Goal: Transaction & Acquisition: Purchase product/service

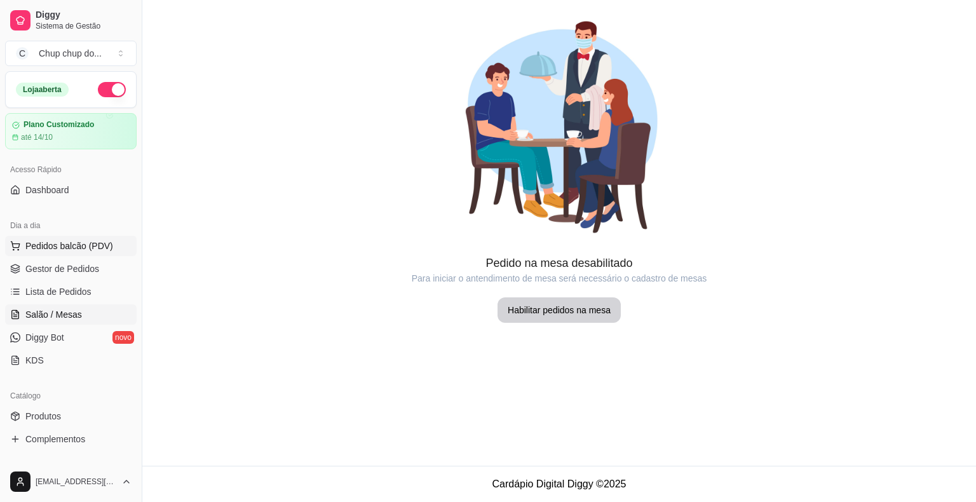
click at [48, 244] on span "Pedidos balcão (PDV)" at bounding box center [69, 245] width 88 height 13
click at [48, 244] on body "Diggy Sistema de Gestão C Chup chup do ... Loja aberta Plano Customizado até 14…" at bounding box center [488, 251] width 976 height 502
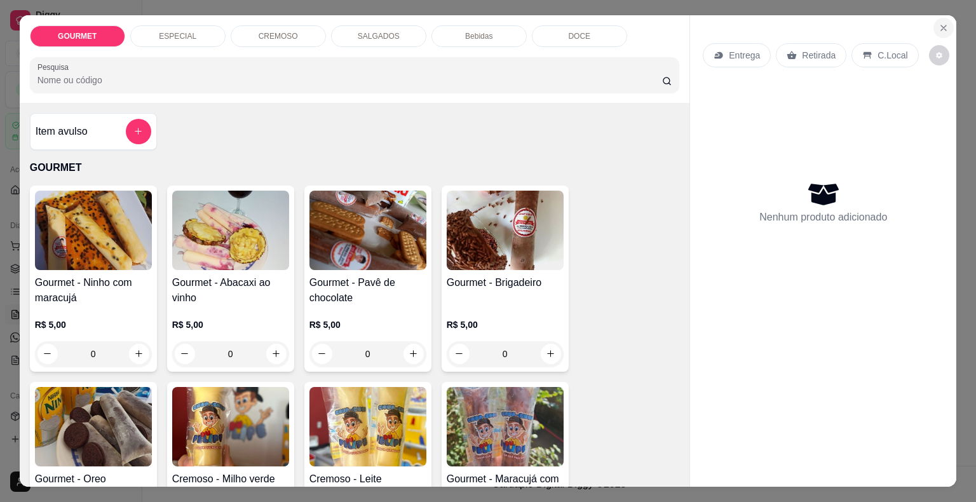
click at [938, 23] on icon "Close" at bounding box center [943, 28] width 10 height 10
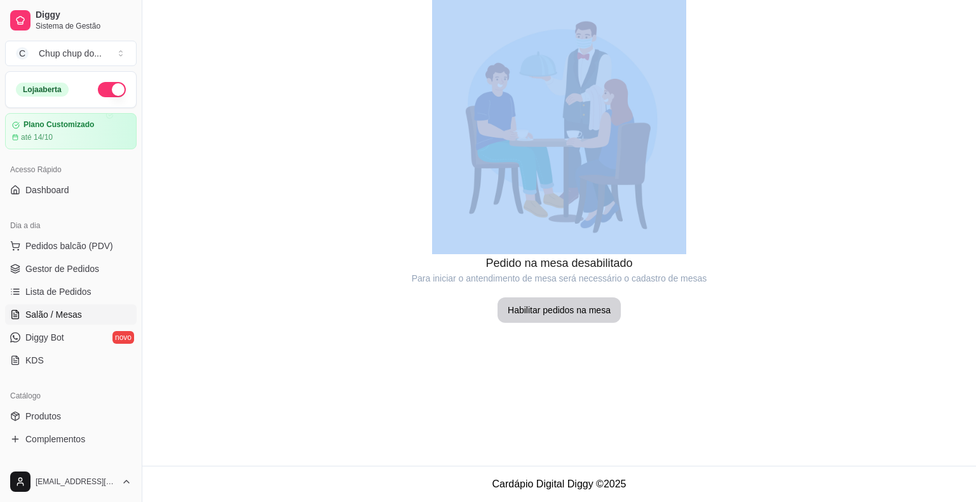
click at [935, 19] on div at bounding box center [558, 127] width 833 height 254
click at [42, 290] on span "Lista de Pedidos" at bounding box center [58, 291] width 66 height 13
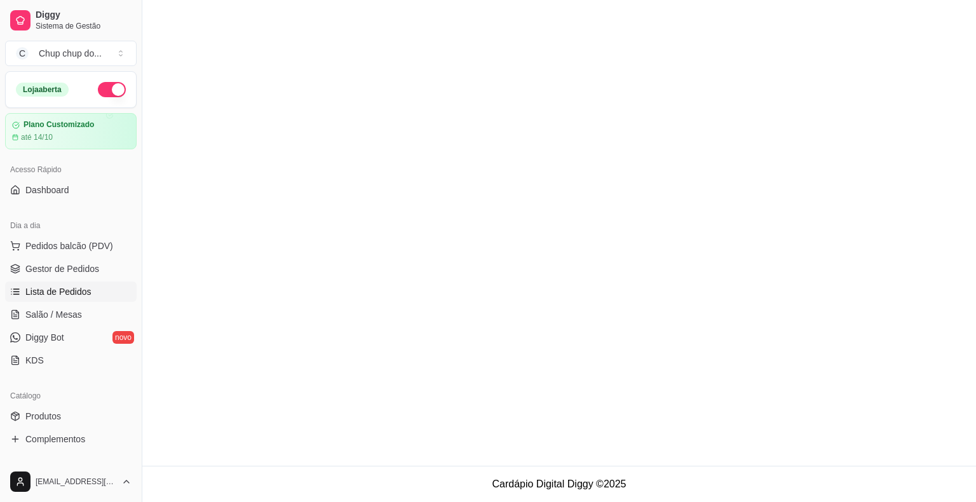
click at [42, 290] on span "Lista de Pedidos" at bounding box center [58, 291] width 66 height 13
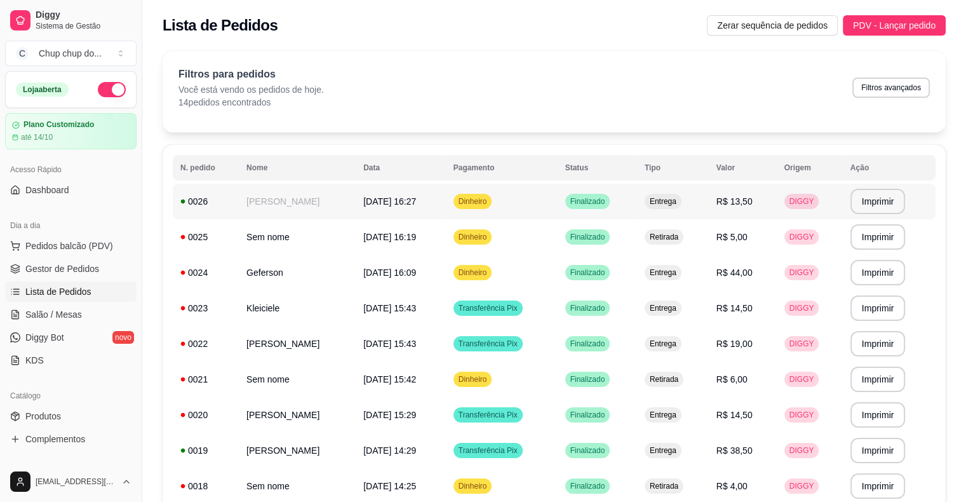
click at [257, 200] on td "[PERSON_NAME]" at bounding box center [297, 202] width 117 height 36
click at [480, 199] on span "Dinheiro" at bounding box center [473, 201] width 34 height 10
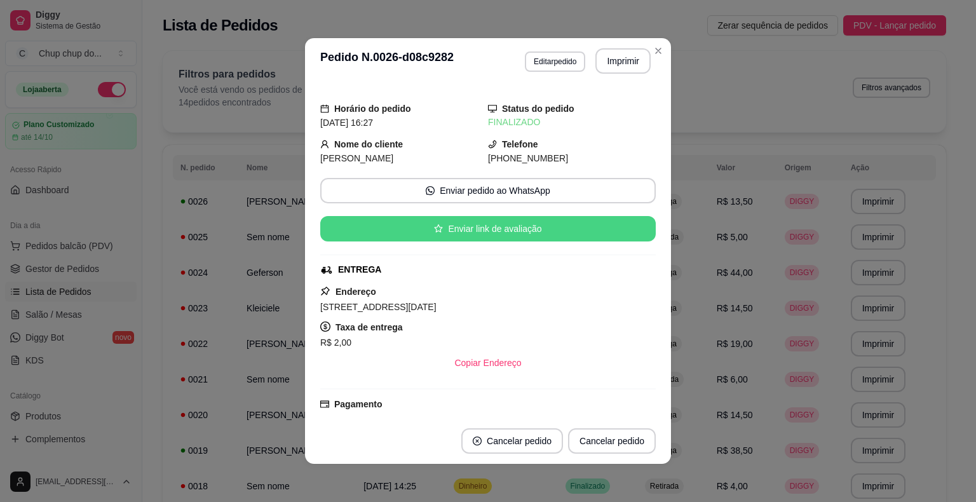
click at [434, 225] on icon "star" at bounding box center [438, 228] width 9 height 9
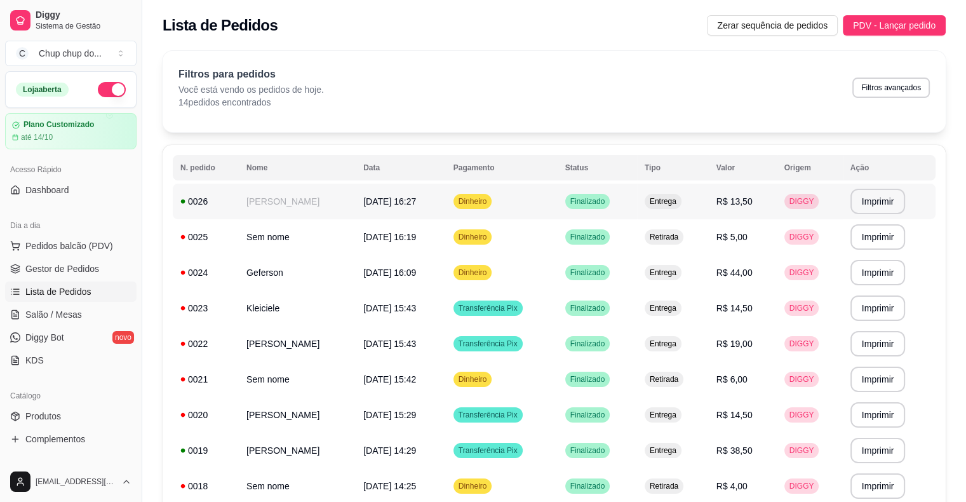
click at [262, 203] on td "[PERSON_NAME]" at bounding box center [297, 202] width 117 height 36
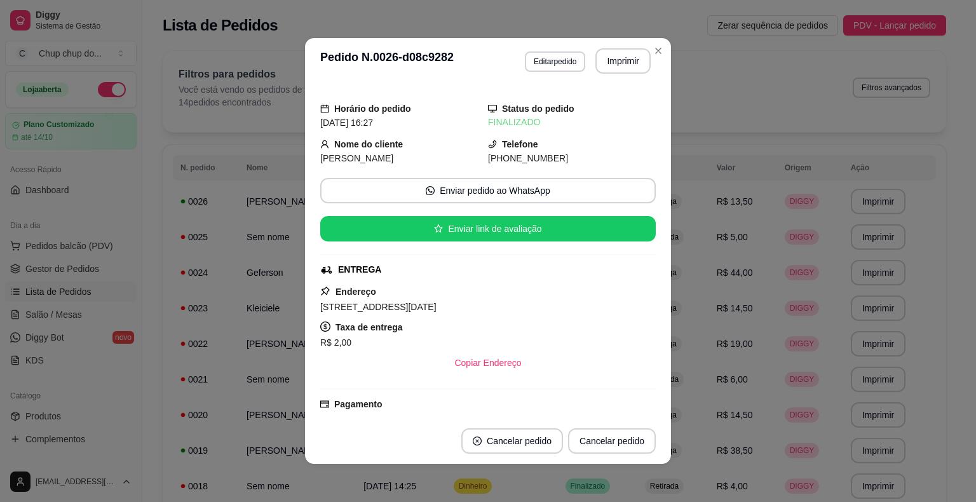
click at [650, 115] on div "Horário do pedido [DATE] 16:27 Status do pedido FINALIZADO Nome do cliente Thal…" at bounding box center [488, 251] width 366 height 334
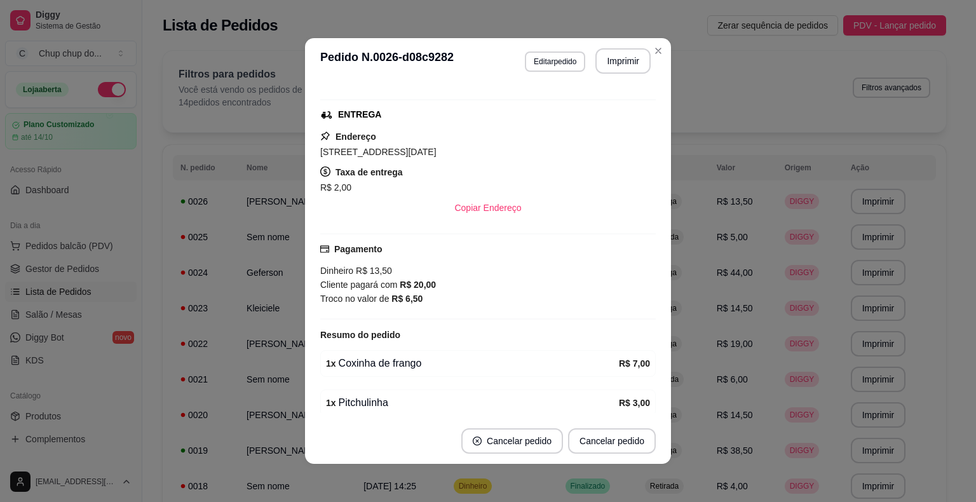
scroll to position [173, 0]
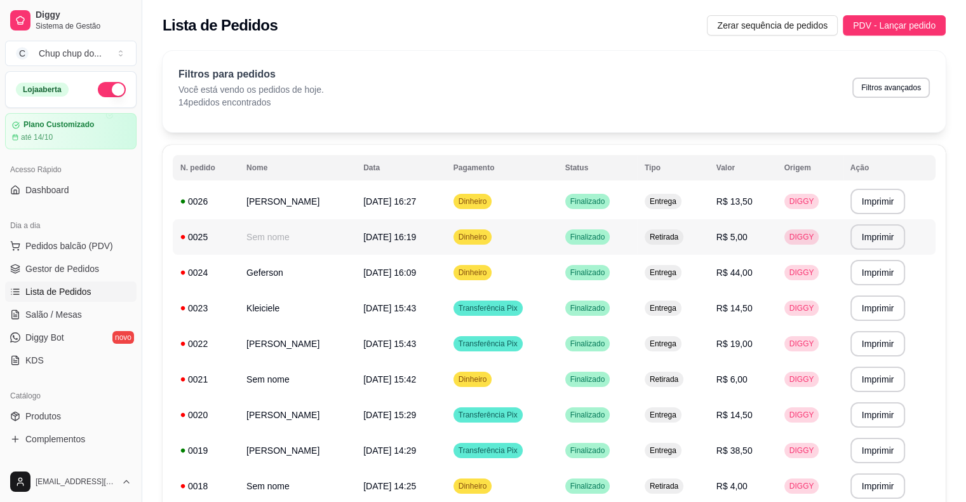
click at [282, 238] on td "Sem nome" at bounding box center [297, 237] width 117 height 36
click at [356, 281] on td "[DATE] 16:09" at bounding box center [401, 273] width 90 height 36
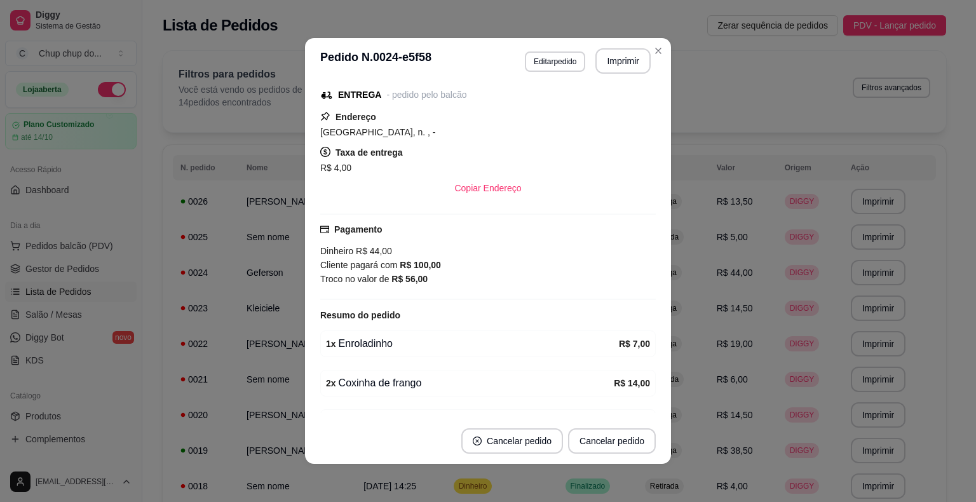
scroll to position [131, 0]
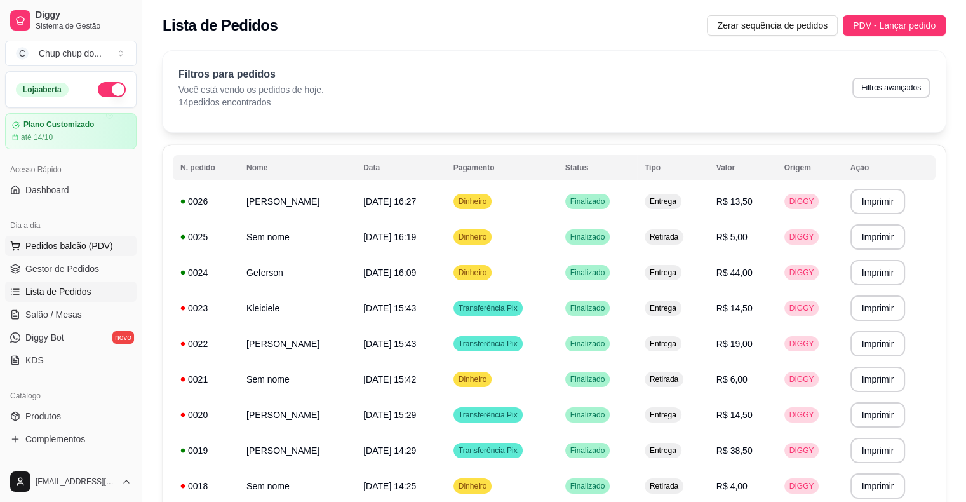
click at [56, 244] on span "Pedidos balcão (PDV)" at bounding box center [69, 245] width 88 height 13
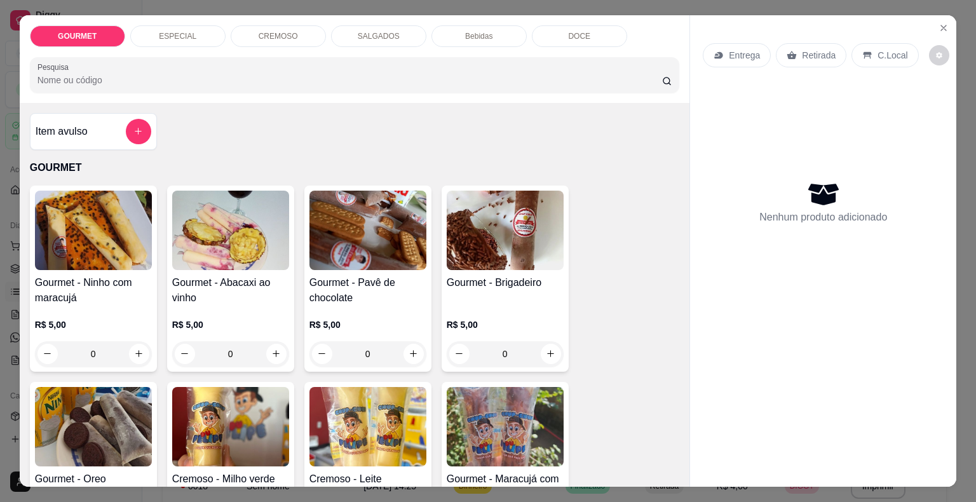
click at [274, 31] on p "CREMOSO" at bounding box center [278, 36] width 39 height 10
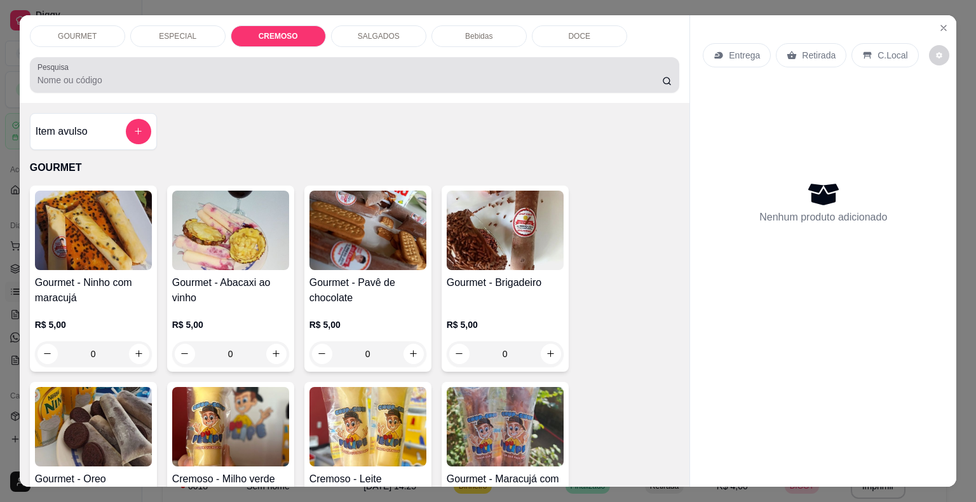
scroll to position [30, 0]
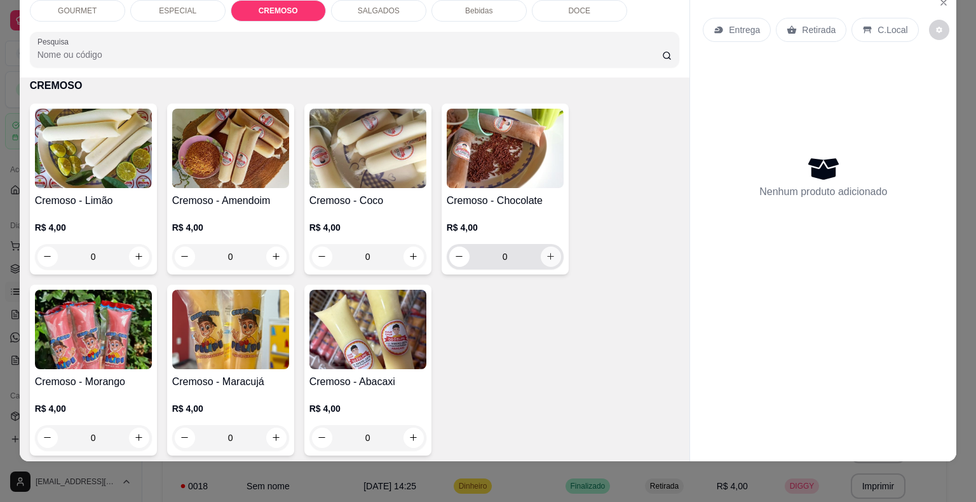
click at [546, 252] on icon "increase-product-quantity" at bounding box center [551, 257] width 10 height 10
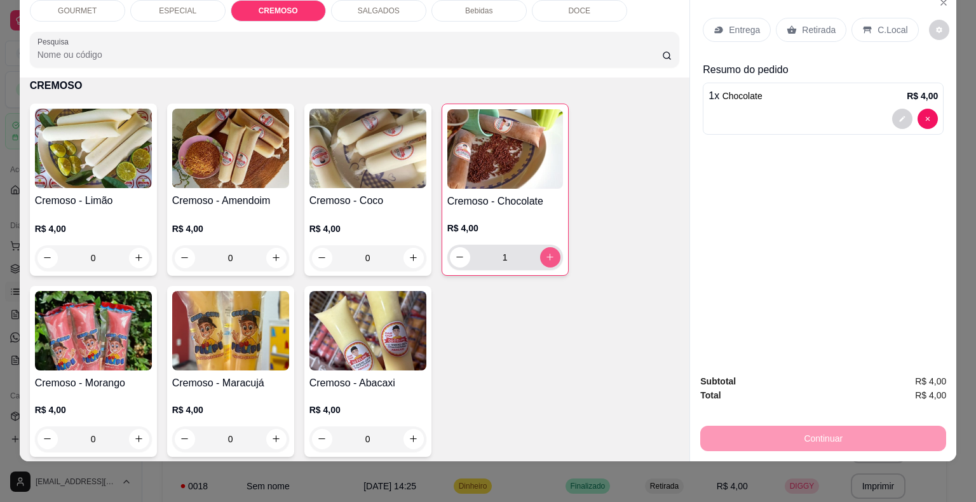
type input "1"
click at [808, 24] on p "Retirada" at bounding box center [819, 30] width 34 height 13
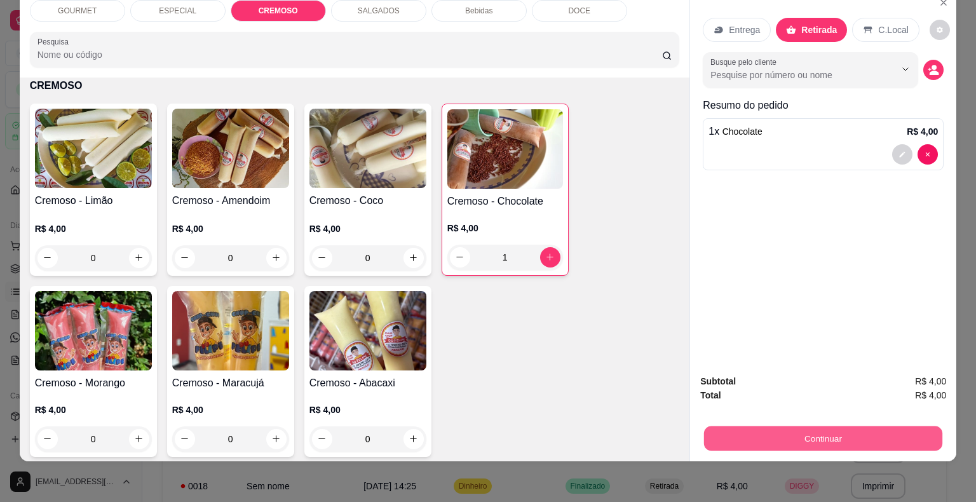
click at [805, 429] on button "Continuar" at bounding box center [823, 438] width 238 height 25
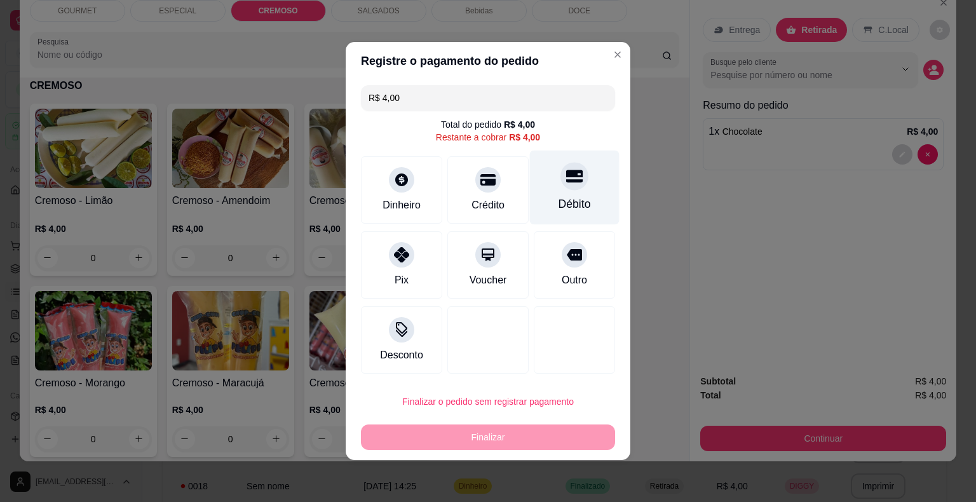
click at [566, 177] on icon at bounding box center [574, 176] width 17 height 13
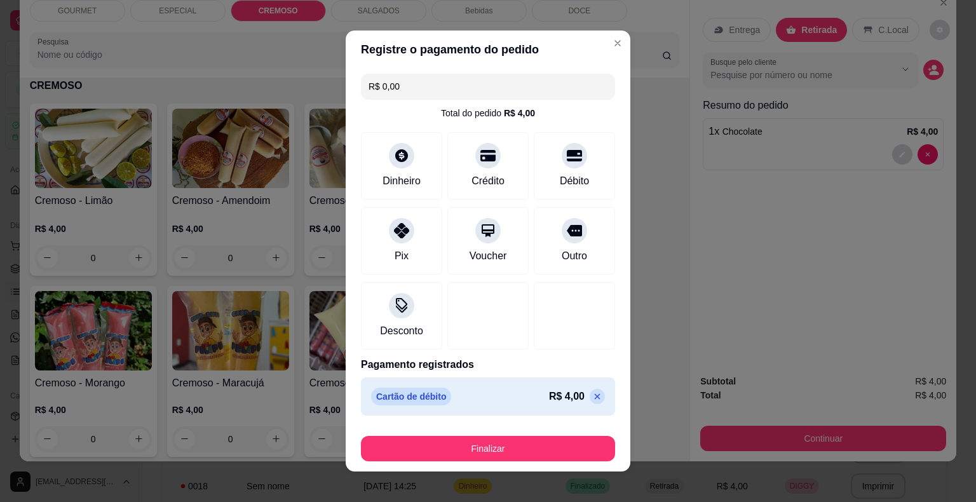
click at [386, 90] on input "R$ 0,00" at bounding box center [487, 86] width 239 height 25
type input "R$ 4,00"
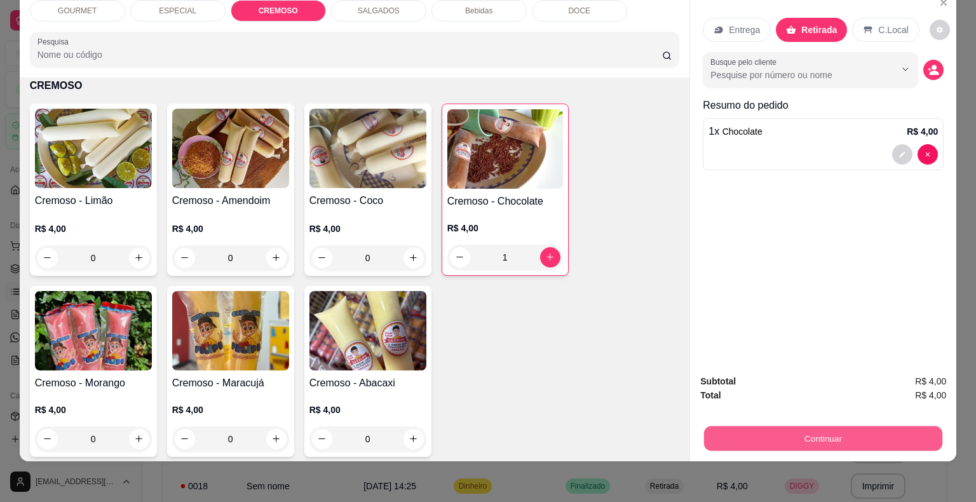
click at [816, 428] on button "Continuar" at bounding box center [823, 438] width 238 height 25
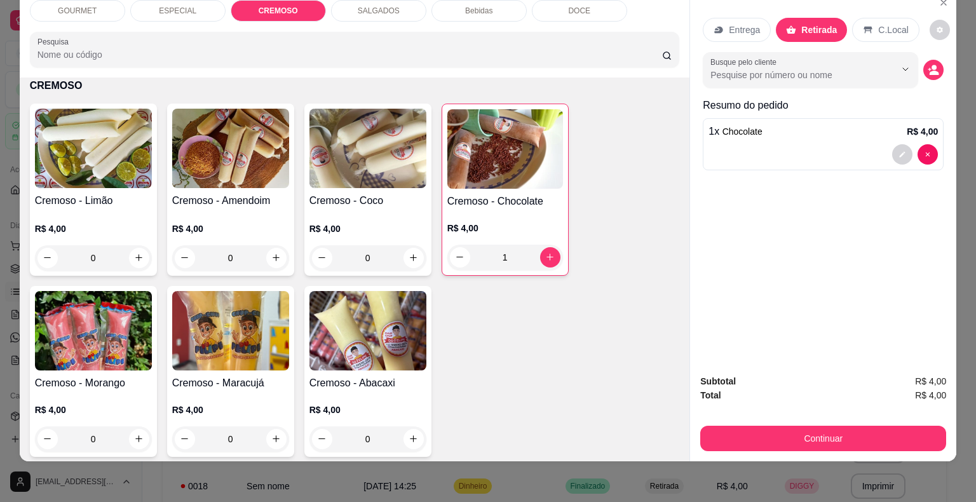
click at [910, 144] on div at bounding box center [915, 154] width 46 height 20
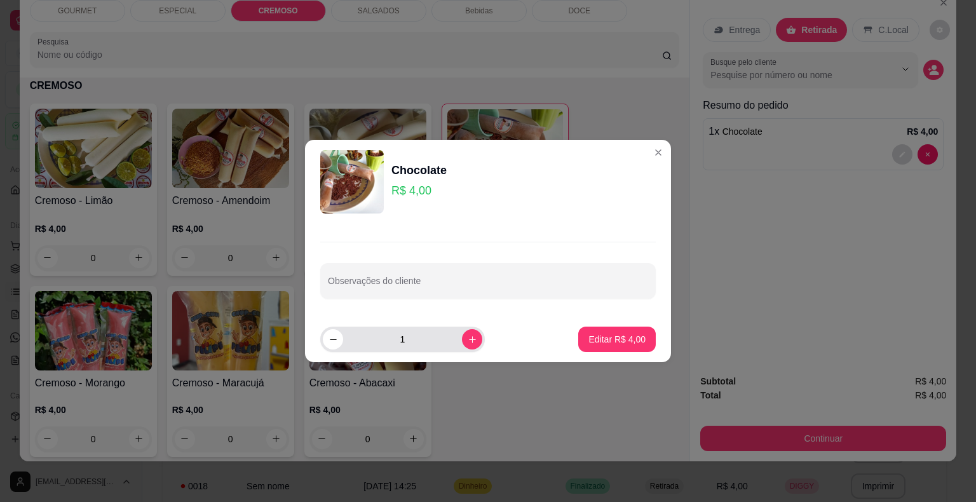
click at [327, 351] on div "1" at bounding box center [402, 339] width 159 height 25
click at [335, 337] on icon "decrease-product-quantity" at bounding box center [333, 340] width 10 height 10
type input "0"
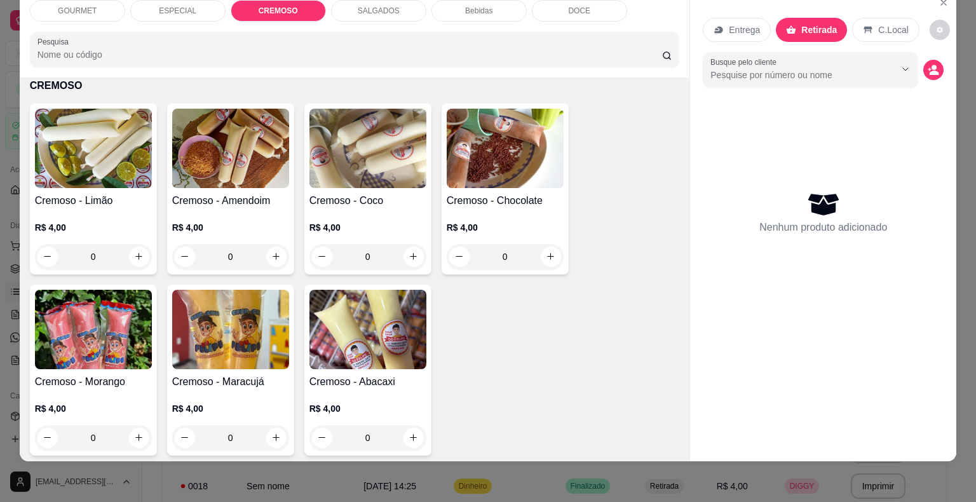
scroll to position [0, 0]
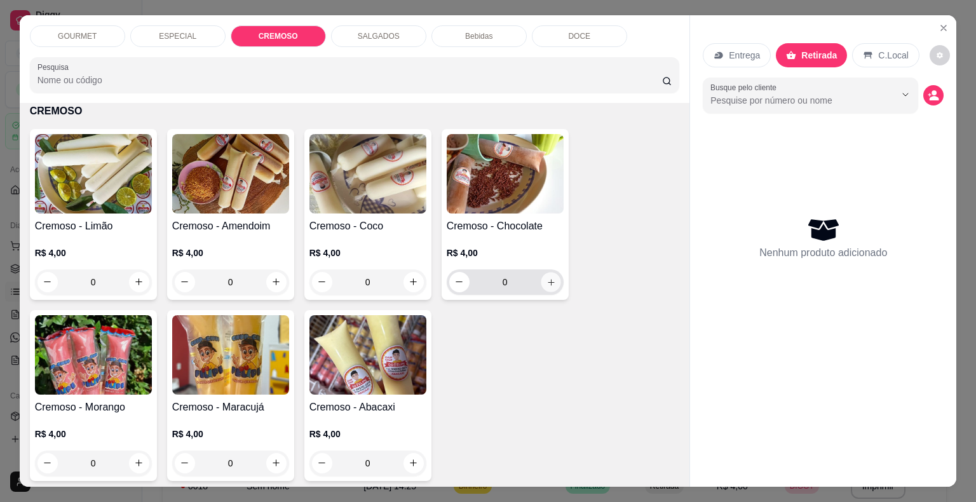
click at [546, 277] on icon "increase-product-quantity" at bounding box center [551, 282] width 10 height 10
type input "1"
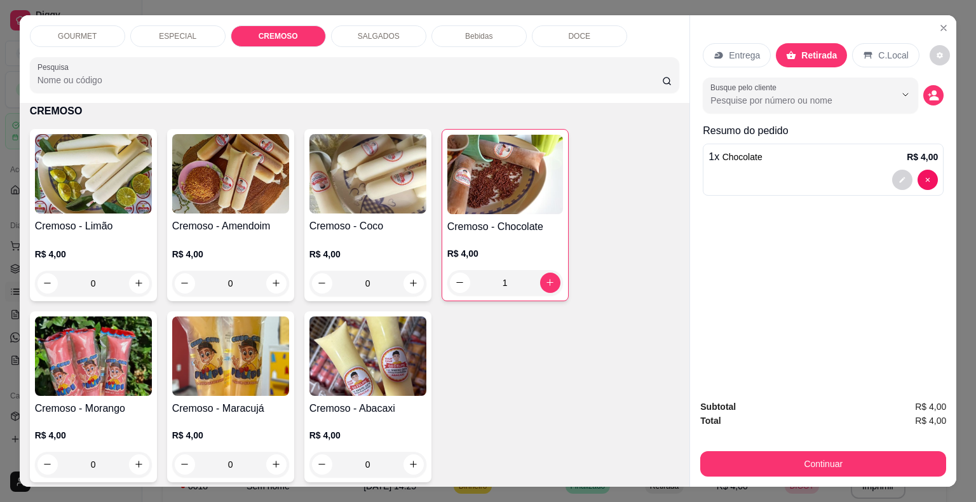
click at [805, 49] on p "Retirada" at bounding box center [819, 55] width 36 height 13
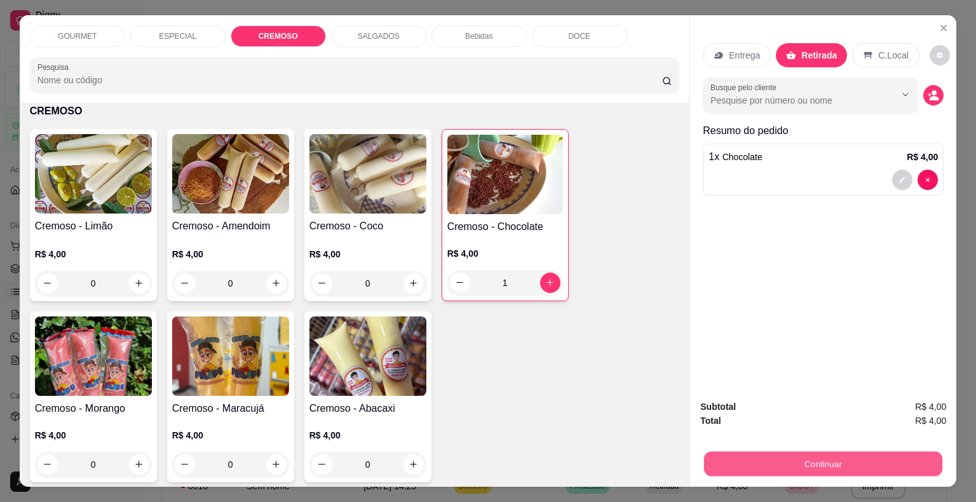
click at [823, 459] on button "Continuar" at bounding box center [823, 464] width 238 height 25
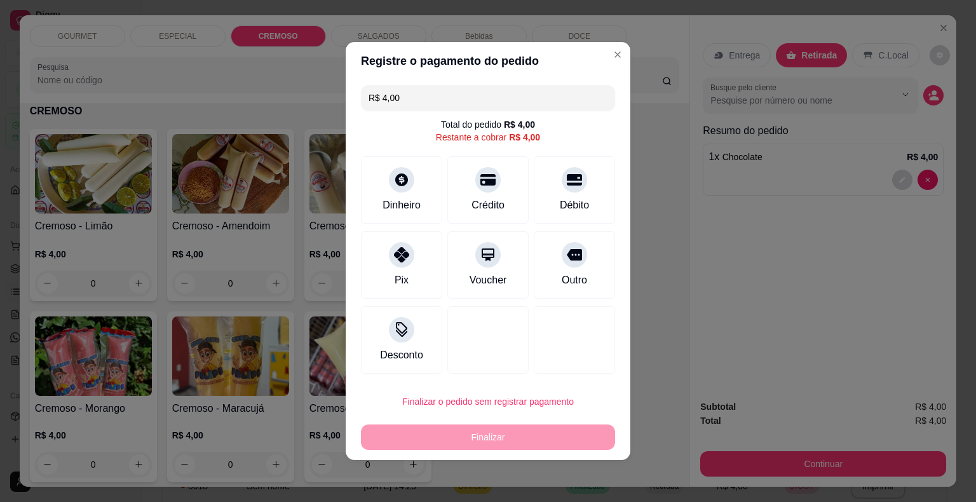
click at [399, 105] on input "R$ 4,00" at bounding box center [487, 97] width 239 height 25
click at [566, 183] on icon at bounding box center [574, 176] width 17 height 17
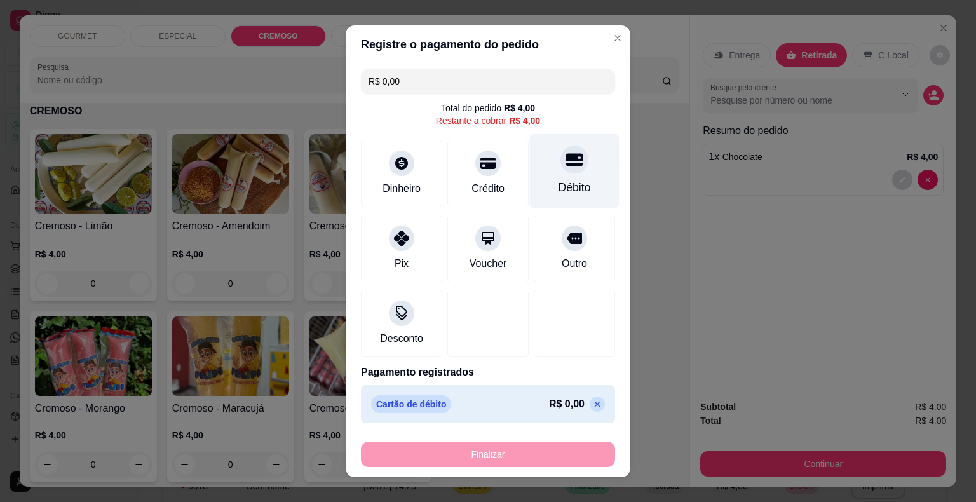
click at [566, 183] on div "Débito" at bounding box center [574, 187] width 32 height 17
click at [478, 448] on div "Finalizar" at bounding box center [488, 453] width 254 height 25
click at [549, 409] on p "R$ 0,00" at bounding box center [567, 403] width 36 height 15
click at [580, 398] on div "R$ 0,00" at bounding box center [577, 403] width 56 height 15
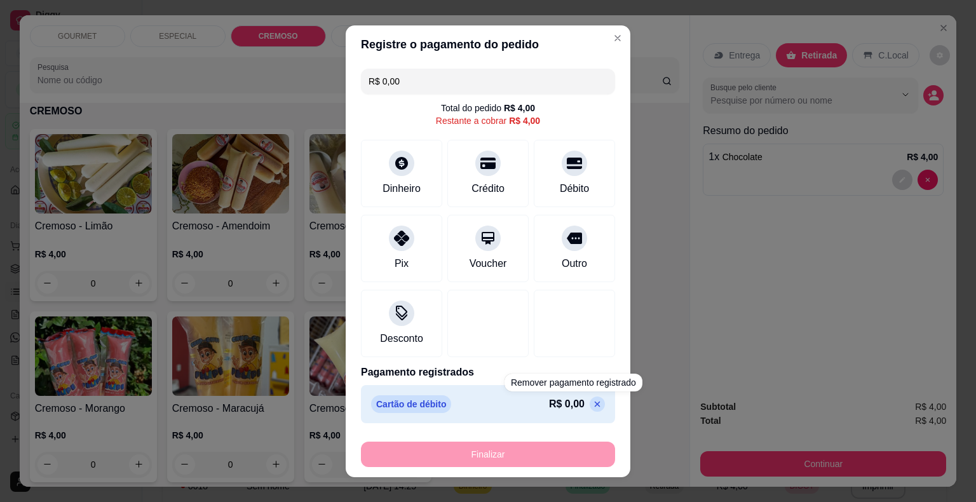
click at [592, 400] on icon at bounding box center [597, 404] width 10 height 10
drag, startPoint x: 564, startPoint y: 400, endPoint x: 549, endPoint y: 401, distance: 15.4
click at [549, 401] on div "R$ 0,00" at bounding box center [577, 403] width 56 height 15
click at [549, 401] on p "R$ 0,00" at bounding box center [567, 403] width 36 height 15
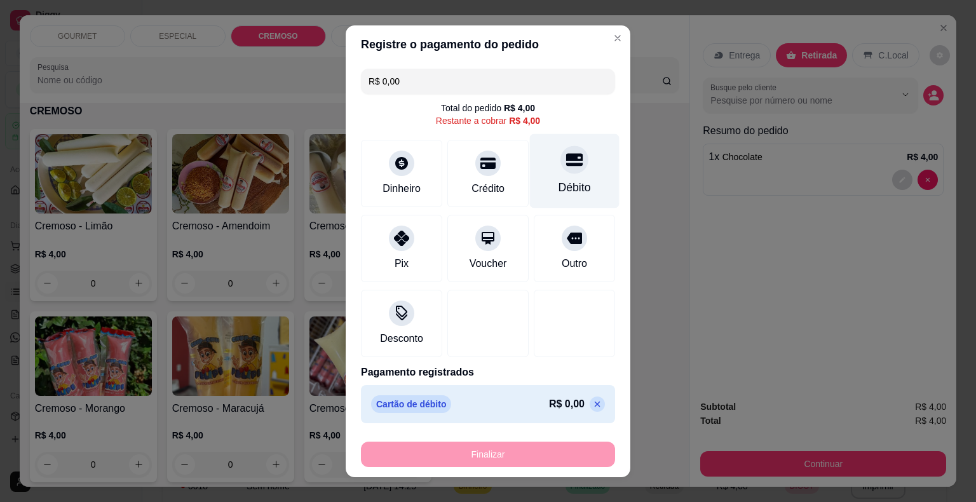
click at [566, 156] on icon at bounding box center [574, 159] width 17 height 17
drag, startPoint x: 529, startPoint y: 398, endPoint x: 527, endPoint y: 410, distance: 12.8
click at [549, 410] on p "R$ 0,00" at bounding box center [567, 403] width 36 height 15
drag, startPoint x: 527, startPoint y: 410, endPoint x: 404, endPoint y: 405, distance: 123.4
click at [404, 405] on div "Cartão de débito R$ 0,00" at bounding box center [488, 404] width 234 height 18
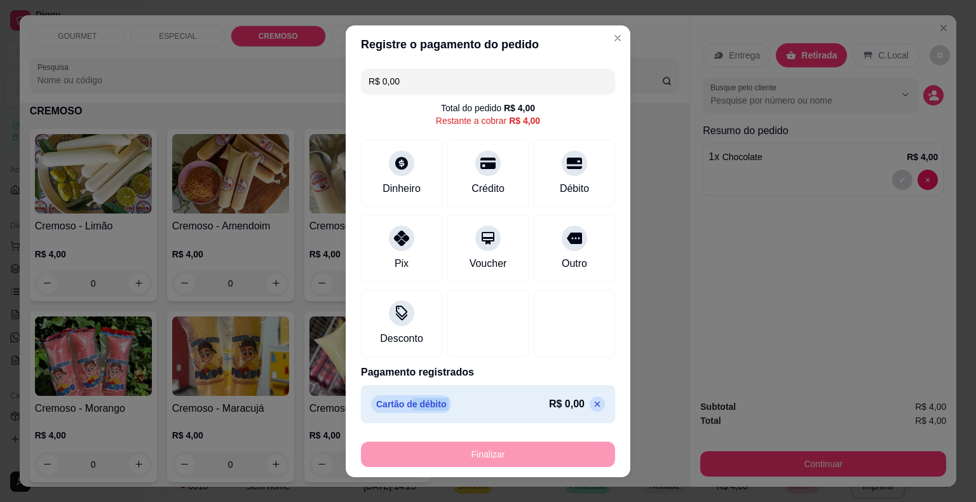
click at [404, 405] on p "Cartão de débito" at bounding box center [411, 404] width 80 height 18
click at [549, 400] on p "R$ 0,00" at bounding box center [567, 403] width 36 height 15
click at [446, 78] on input "R$ 0,00" at bounding box center [487, 81] width 239 height 25
drag, startPoint x: 567, startPoint y: 415, endPoint x: 536, endPoint y: 393, distance: 38.3
click at [536, 393] on div "Cartão de débito R$ 0,00" at bounding box center [488, 404] width 254 height 38
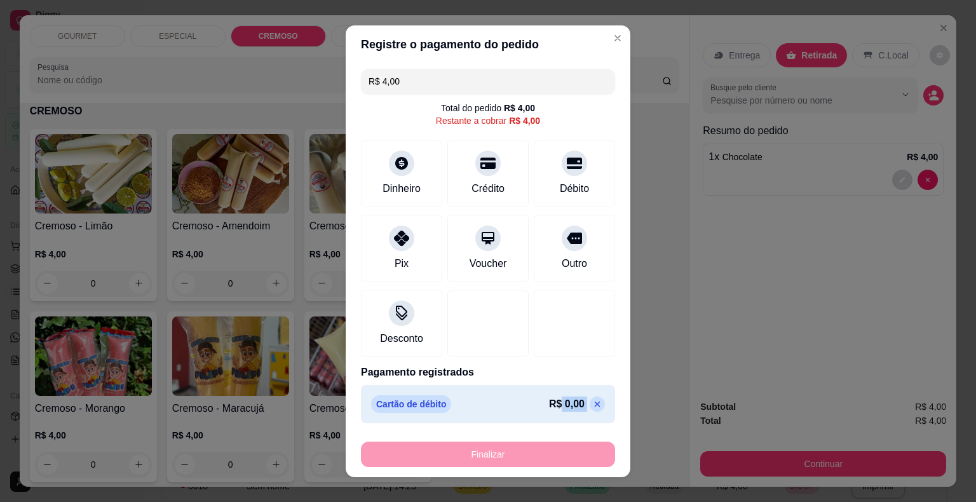
click at [536, 395] on div "Cartão de débito R$ 0,00" at bounding box center [488, 404] width 234 height 18
click at [572, 175] on div "Débito" at bounding box center [575, 170] width 90 height 74
type input "R$ 0,00"
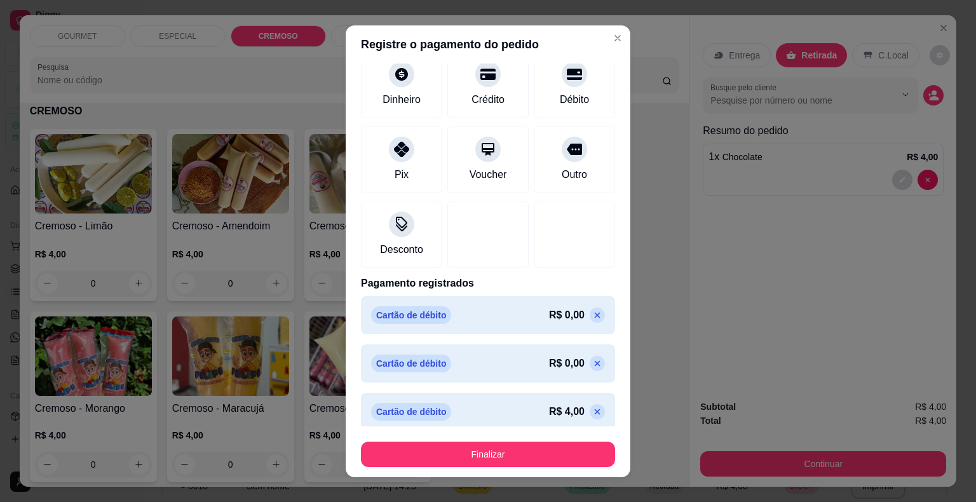
scroll to position [84, 0]
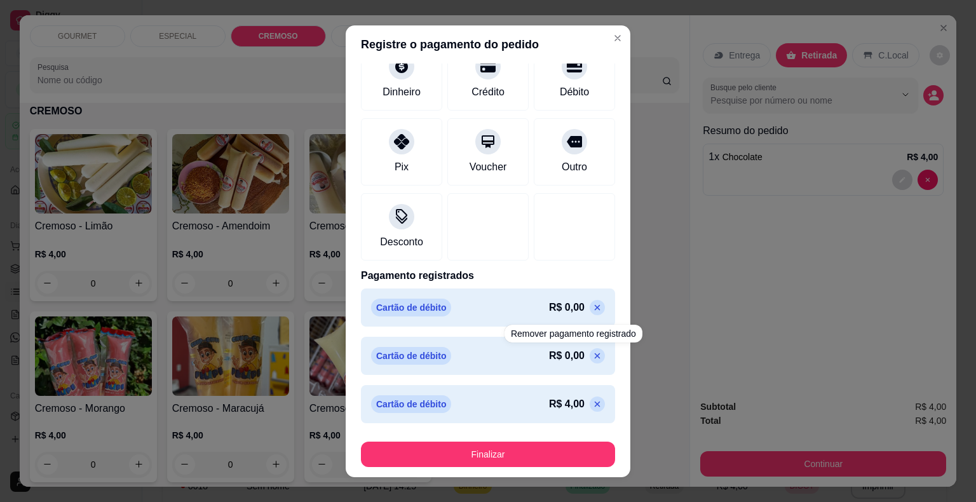
click at [592, 354] on icon at bounding box center [597, 356] width 10 height 10
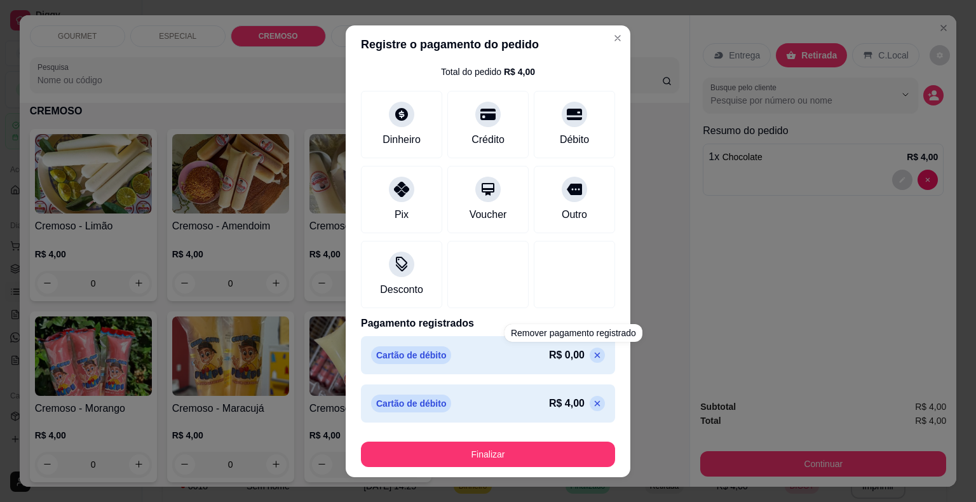
click at [592, 354] on icon at bounding box center [597, 355] width 10 height 10
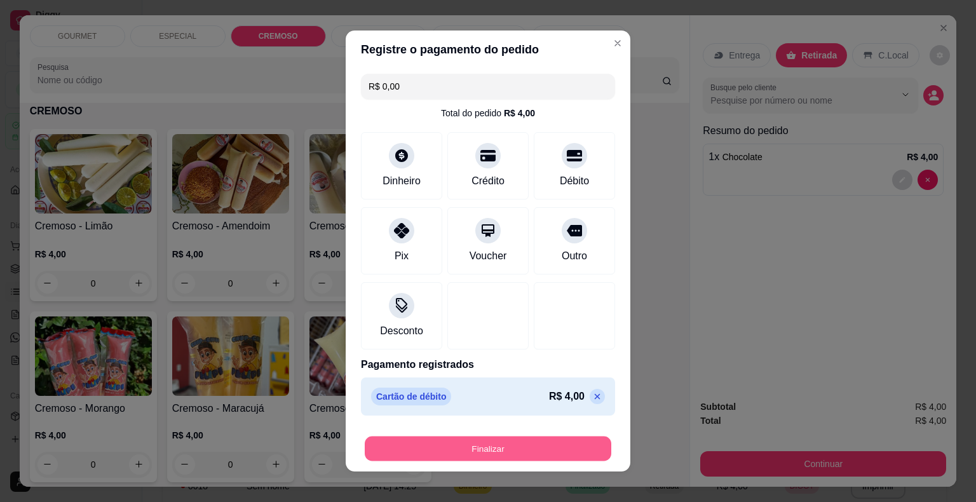
click at [477, 446] on button "Finalizar" at bounding box center [488, 448] width 246 height 25
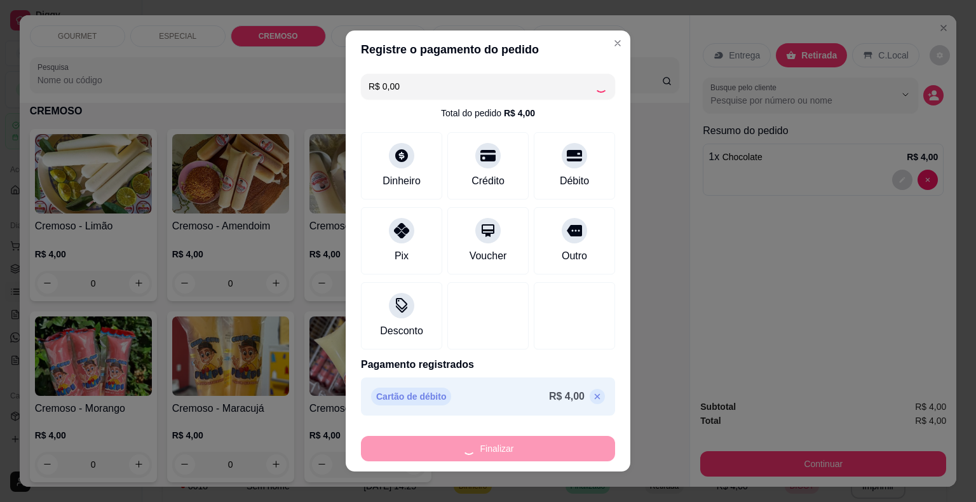
type input "0"
type input "-R$ 4,00"
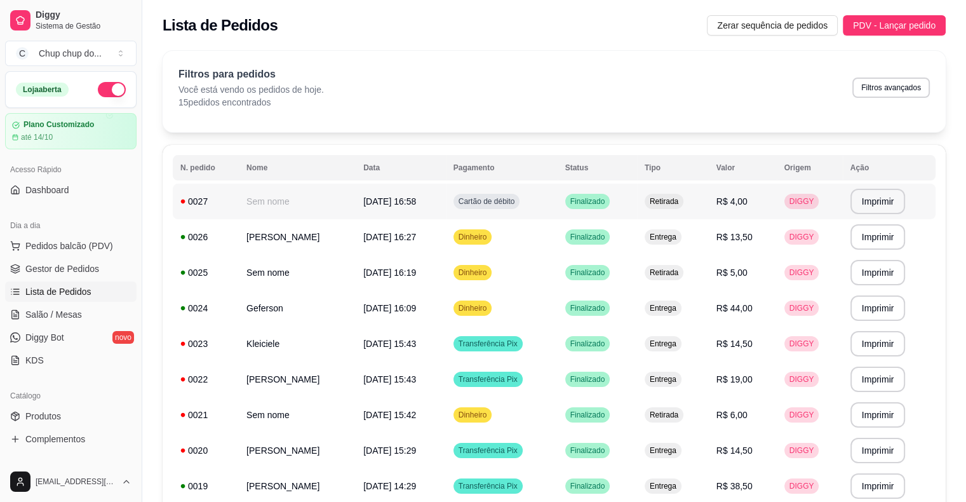
click at [399, 206] on span "[DATE] 16:58" at bounding box center [389, 201] width 53 height 10
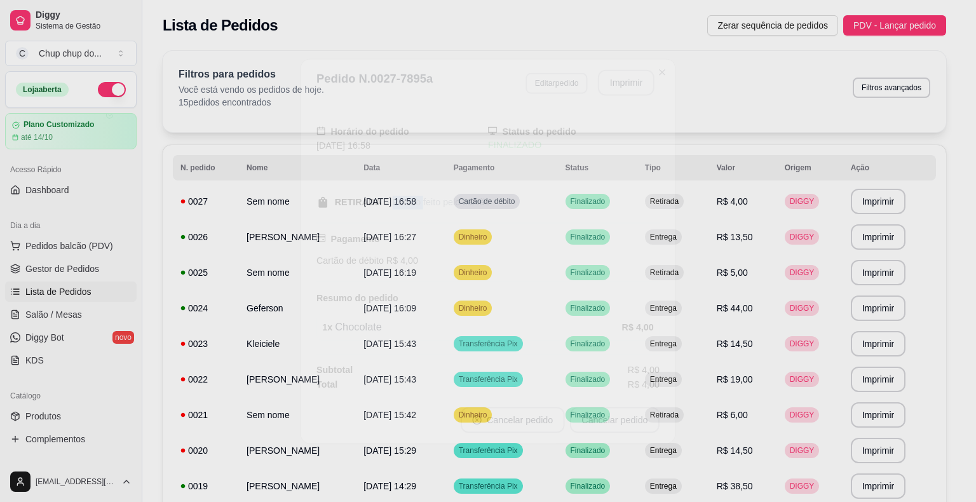
click at [399, 206] on div "- Pedido feito pelo balcão" at bounding box center [438, 202] width 103 height 13
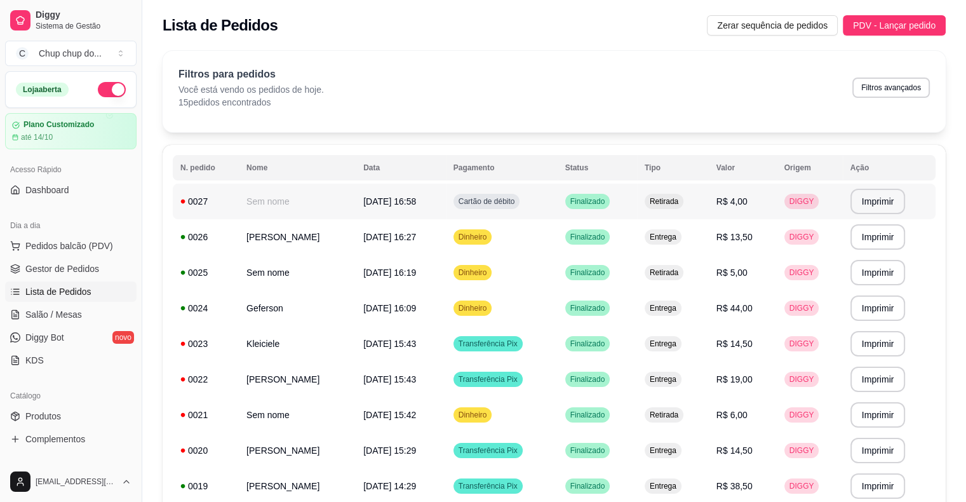
click at [438, 203] on td "[DATE] 16:58" at bounding box center [401, 202] width 90 height 36
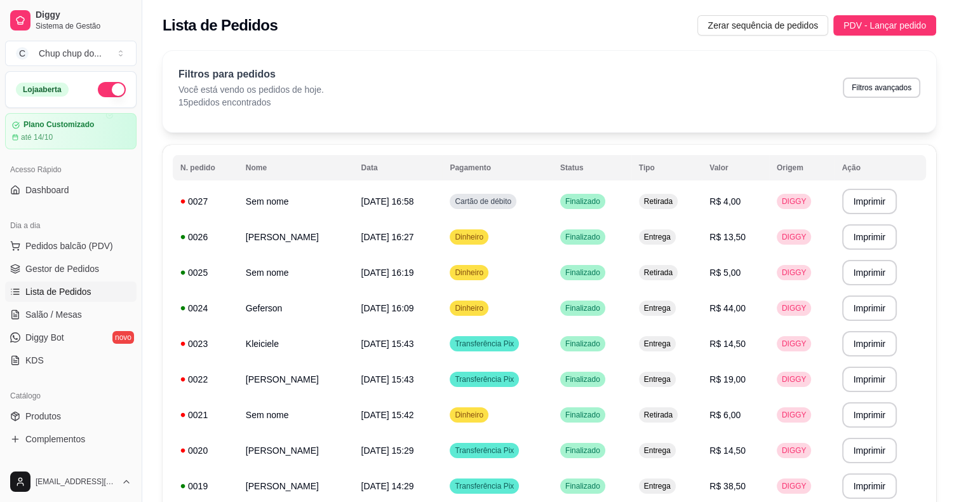
click at [438, 203] on div "- Pedido feito pelo balcão" at bounding box center [433, 202] width 102 height 13
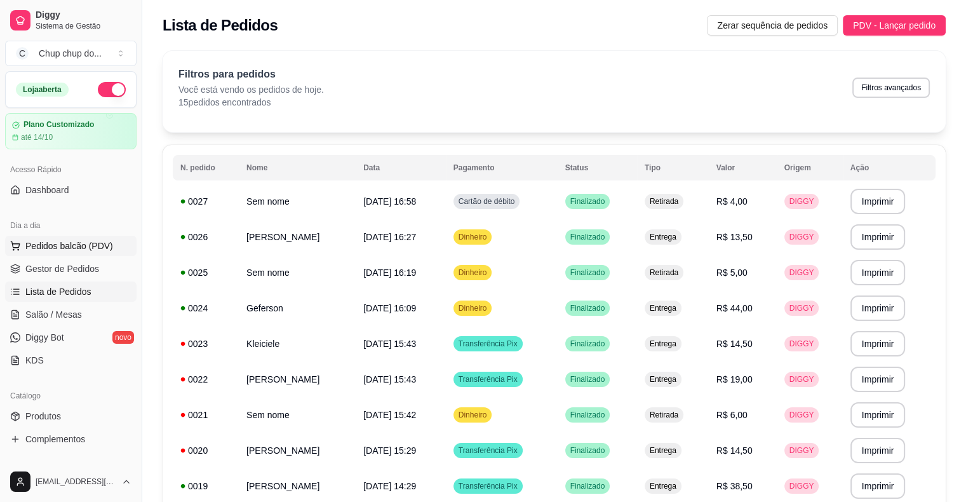
click at [77, 248] on span "Pedidos balcão (PDV)" at bounding box center [69, 245] width 88 height 13
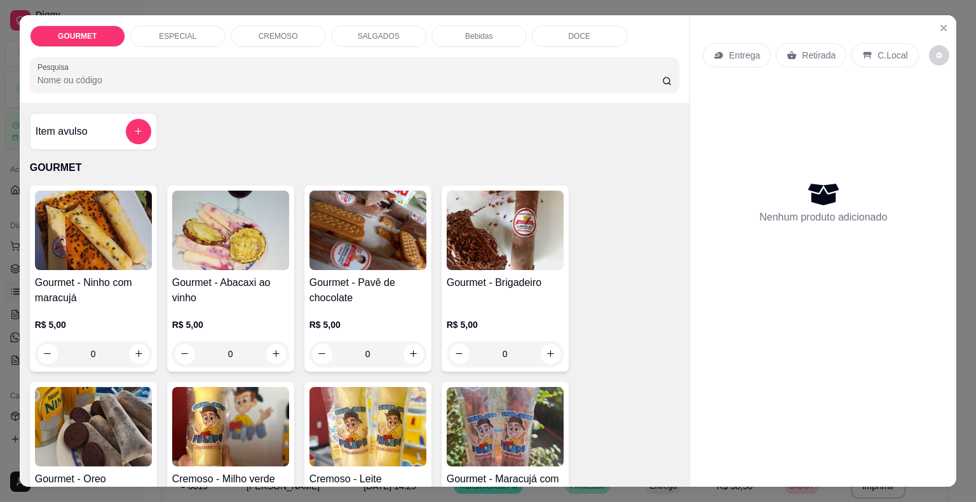
click at [271, 31] on p "CREMOSO" at bounding box center [278, 36] width 39 height 10
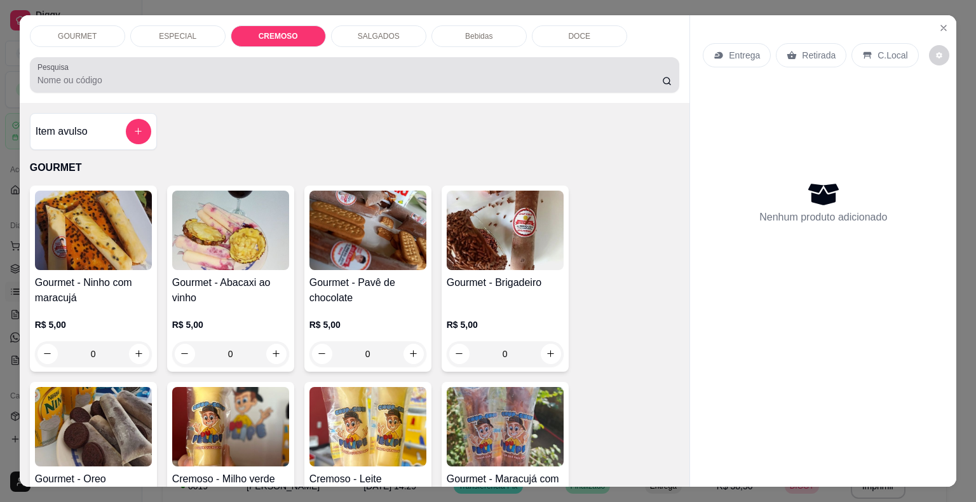
scroll to position [30, 0]
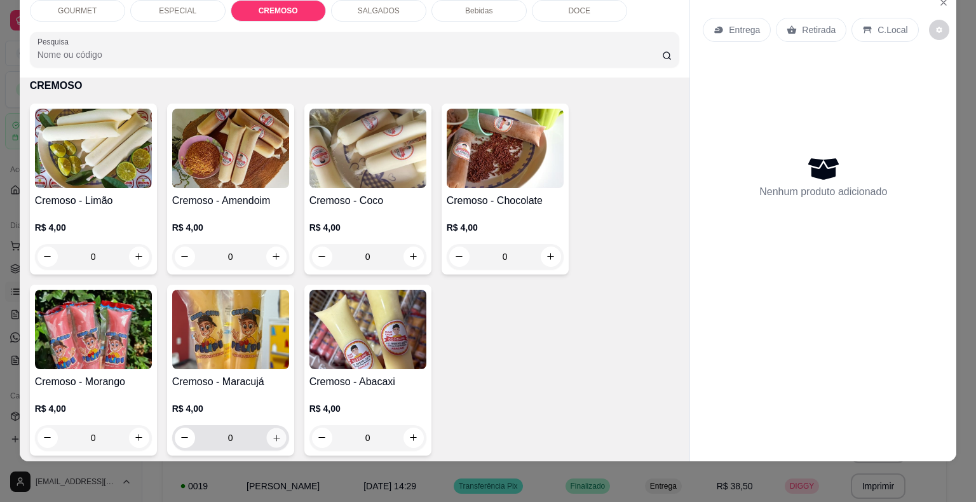
click at [272, 433] on icon "increase-product-quantity" at bounding box center [276, 438] width 10 height 10
type input "1"
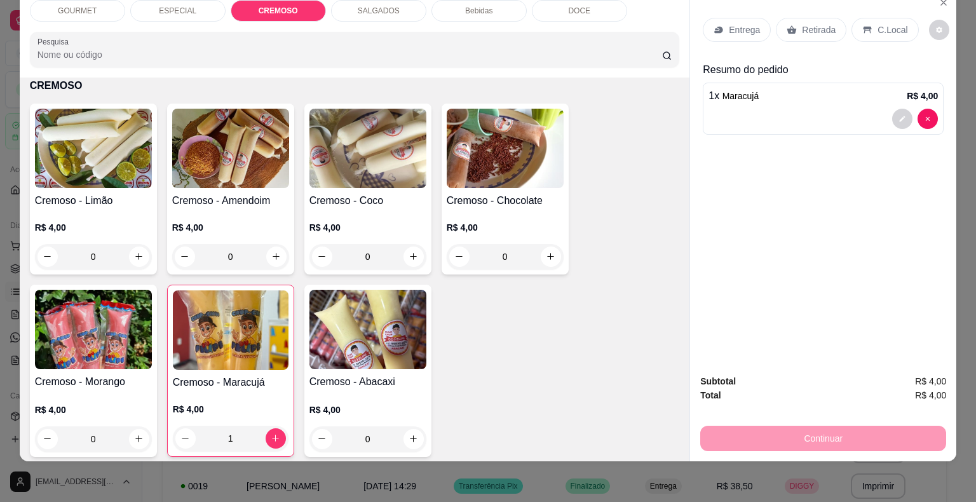
click at [807, 24] on p "Retirada" at bounding box center [819, 30] width 34 height 13
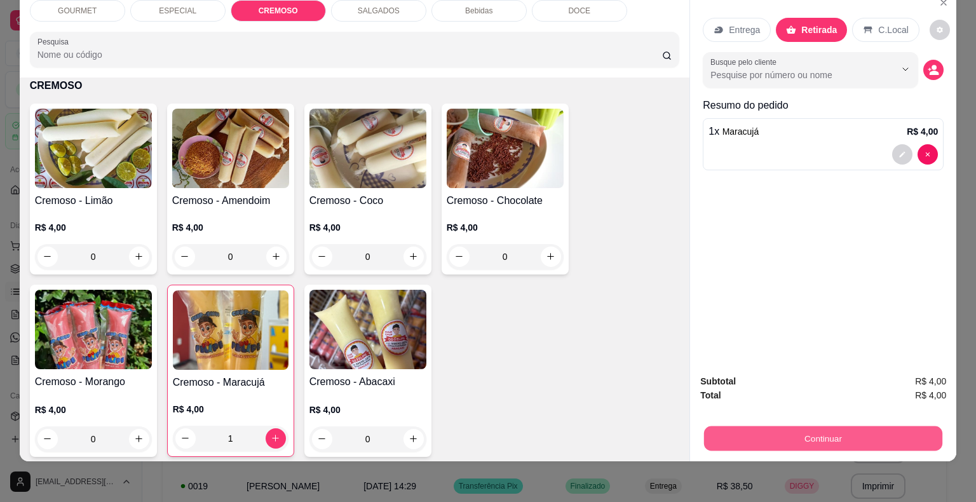
click at [812, 428] on button "Continuar" at bounding box center [823, 438] width 238 height 25
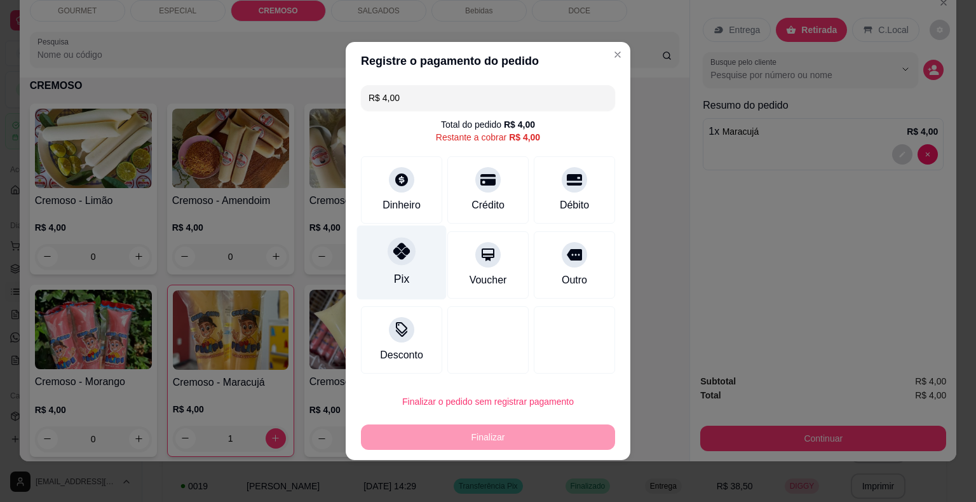
click at [401, 251] on icon at bounding box center [401, 251] width 17 height 17
type input "R$ 0,00"
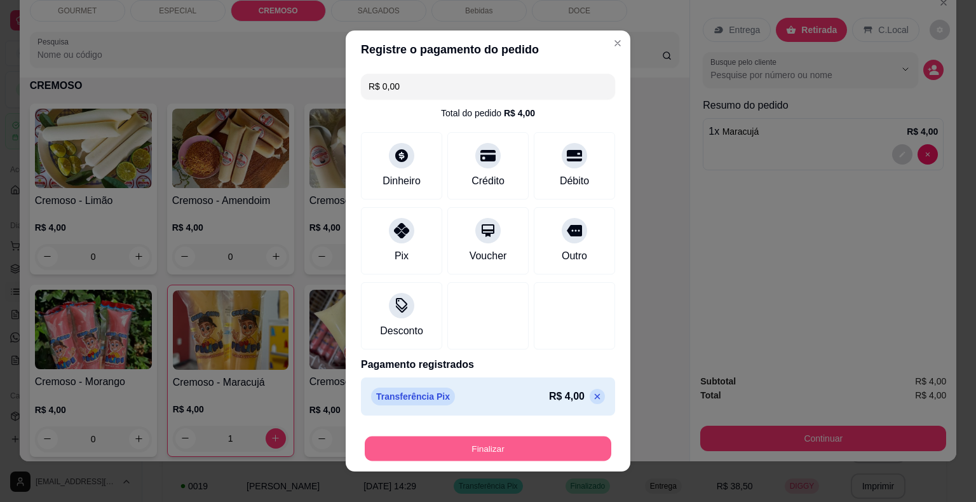
click at [470, 445] on button "Finalizar" at bounding box center [488, 448] width 246 height 25
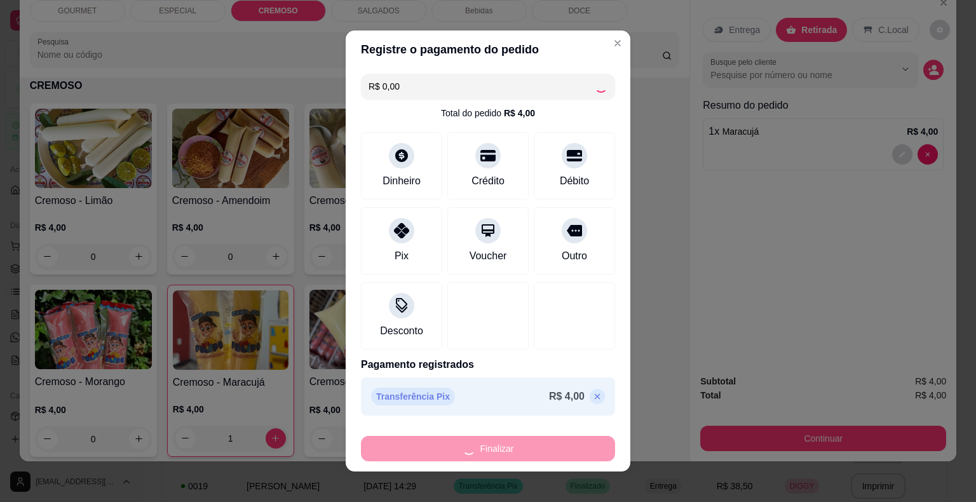
type input "0"
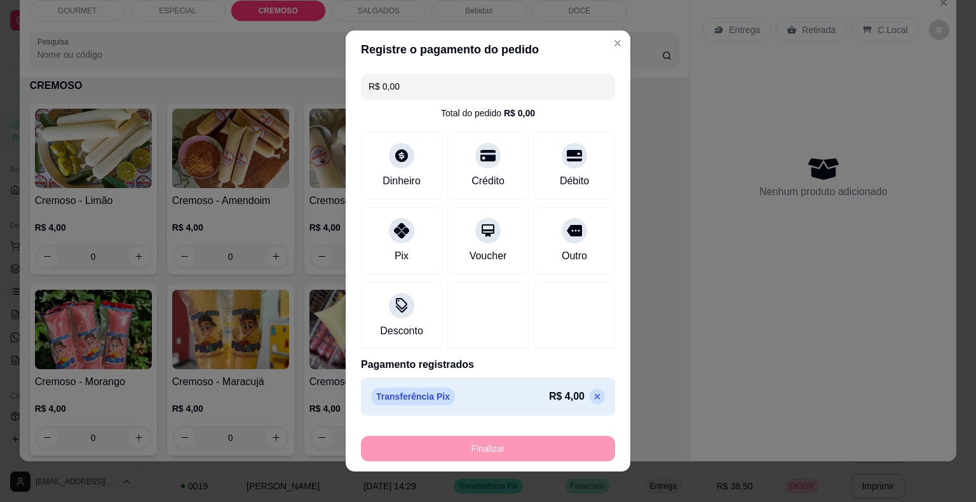
type input "-R$ 4,00"
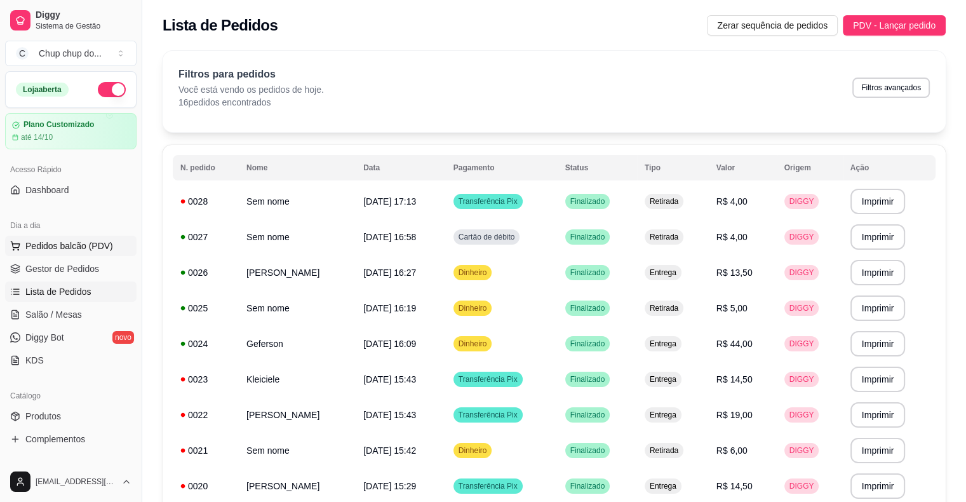
click at [64, 245] on span "Pedidos balcão (PDV)" at bounding box center [69, 245] width 88 height 13
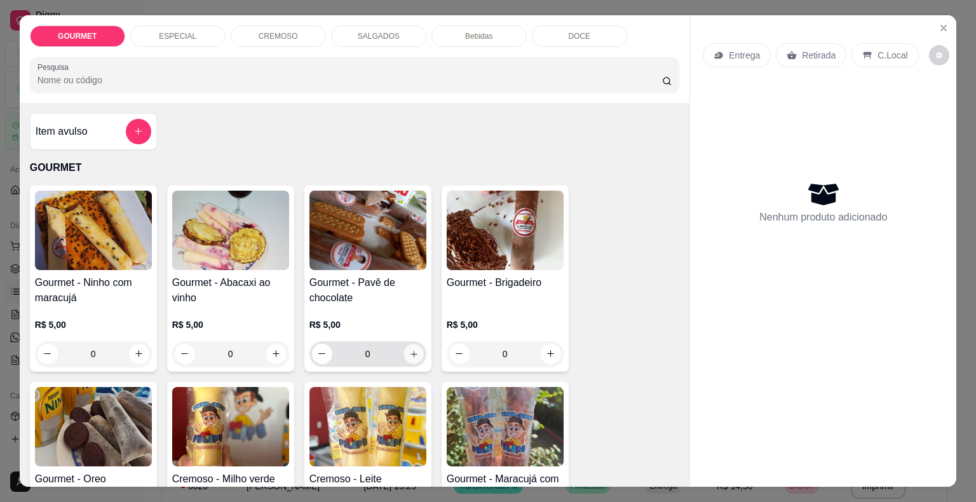
click at [408, 349] on icon "increase-product-quantity" at bounding box center [413, 354] width 10 height 10
type input "1"
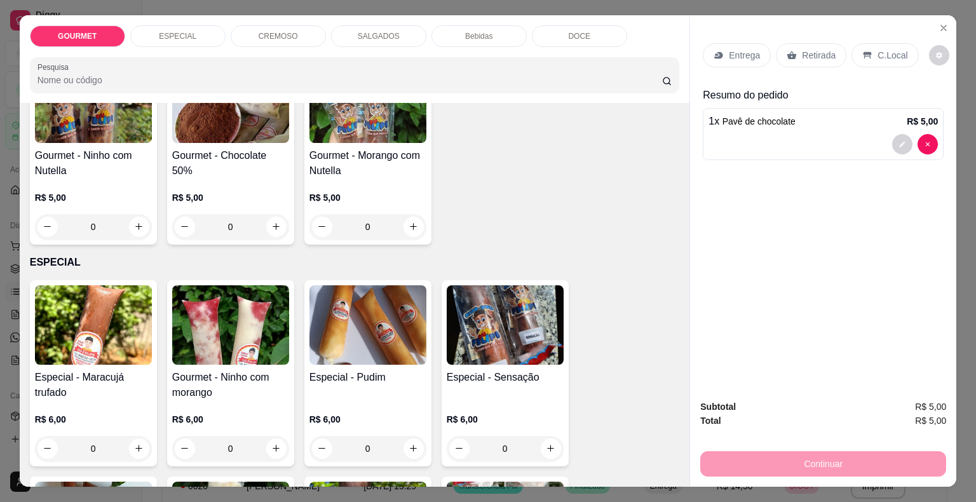
scroll to position [525, 0]
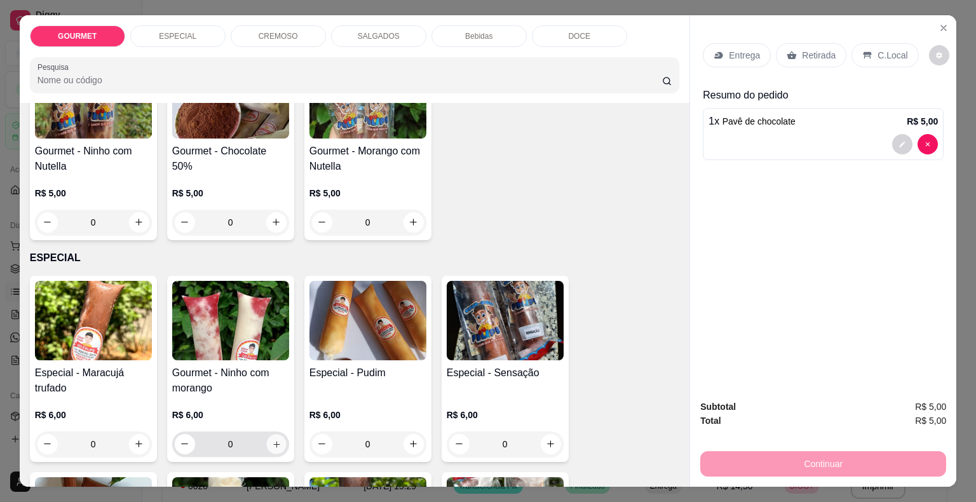
click at [273, 439] on icon "increase-product-quantity" at bounding box center [276, 444] width 10 height 10
type input "1"
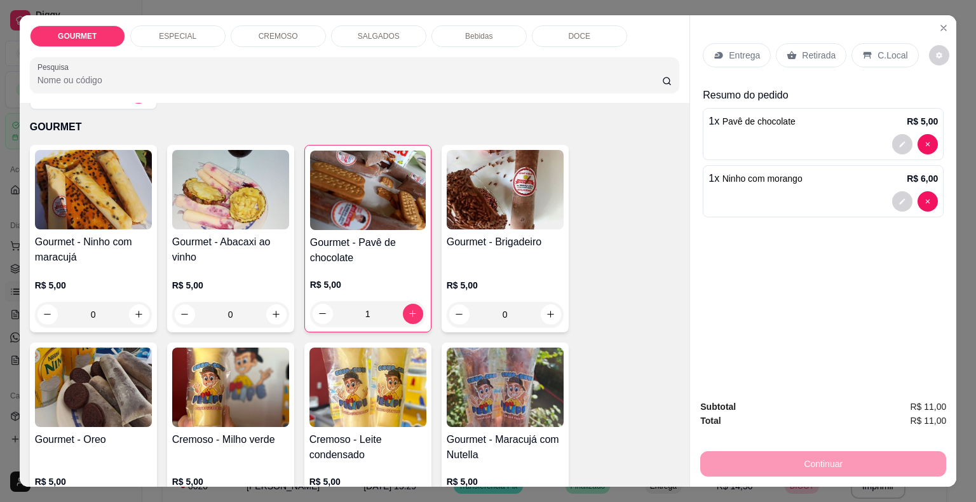
scroll to position [0, 0]
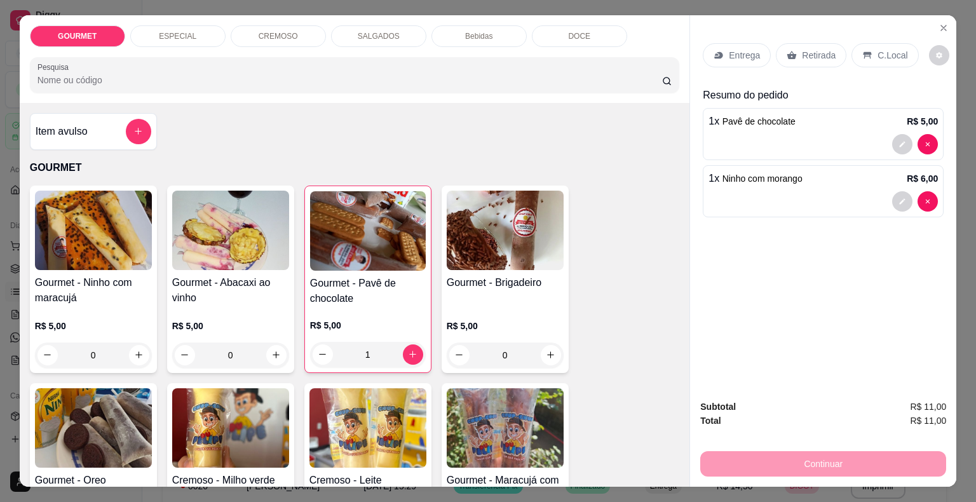
click at [280, 31] on p "CREMOSO" at bounding box center [278, 36] width 39 height 10
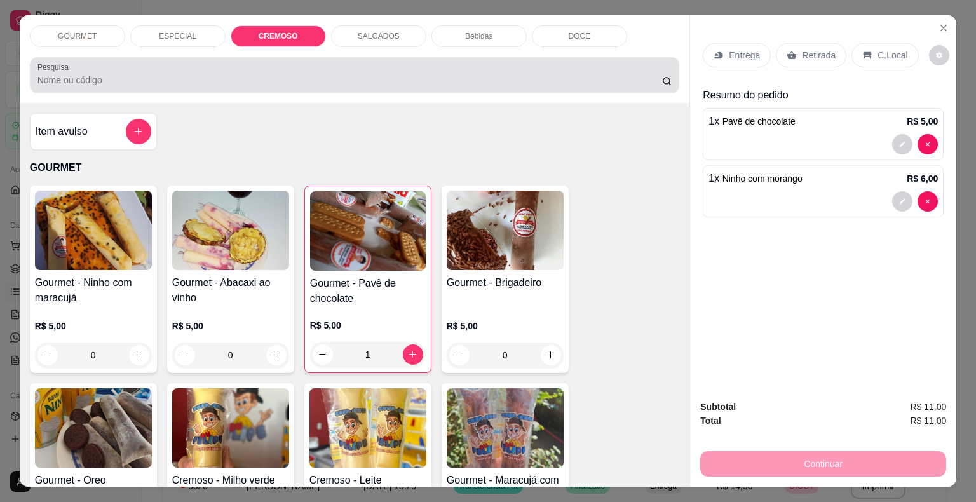
scroll to position [30, 0]
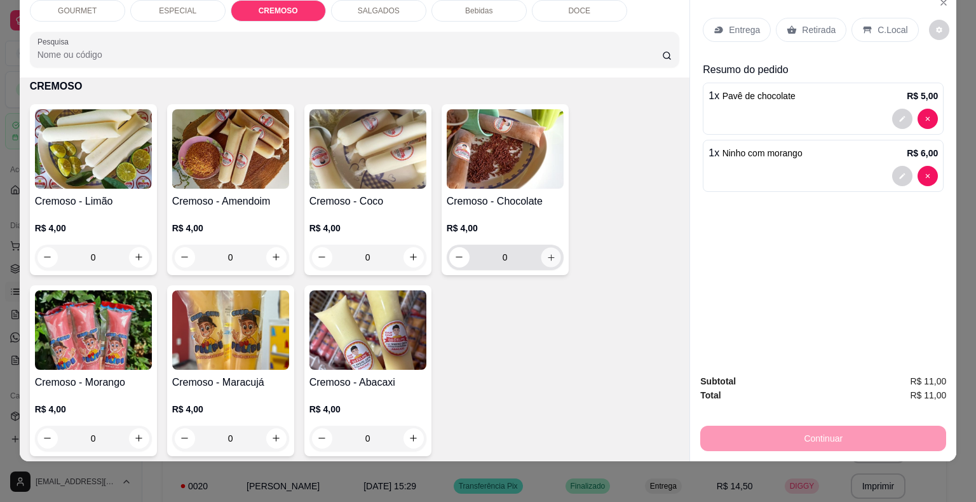
click at [546, 252] on icon "increase-product-quantity" at bounding box center [551, 257] width 10 height 10
type input "1"
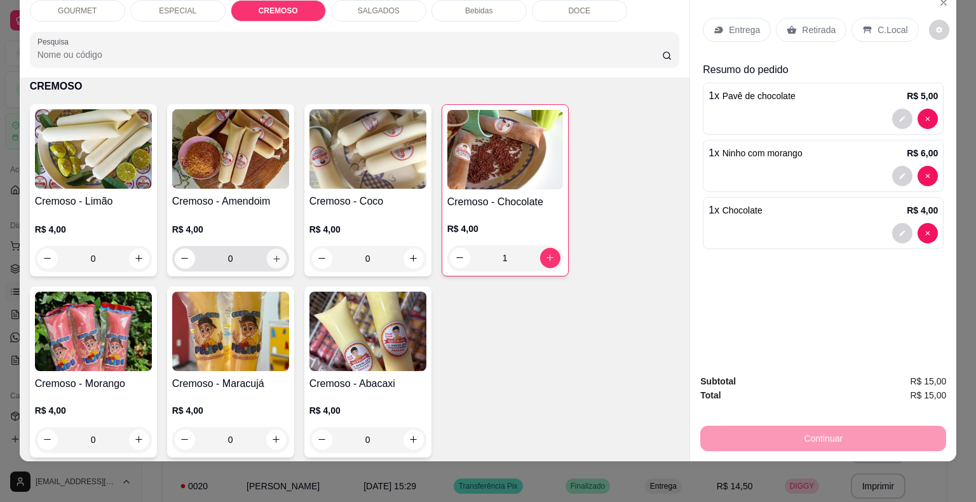
click at [271, 253] on icon "increase-product-quantity" at bounding box center [276, 258] width 10 height 10
type input "1"
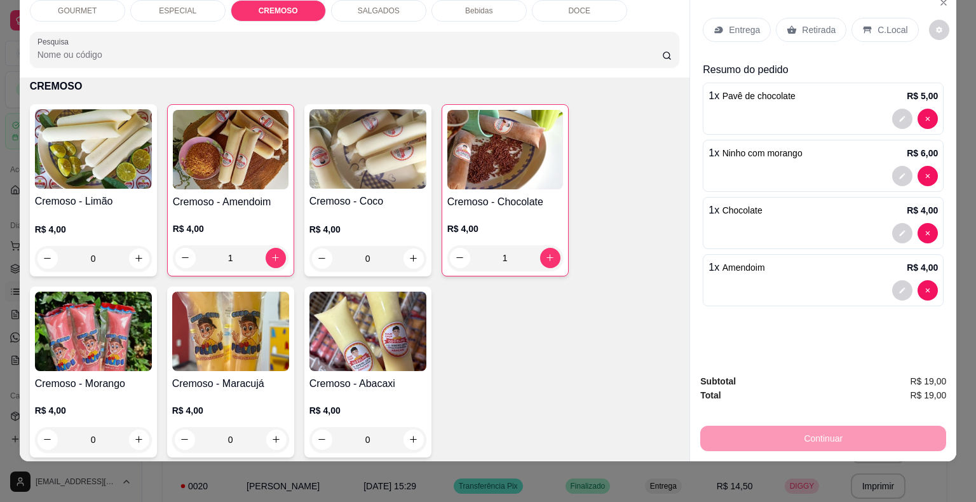
click at [816, 24] on p "Retirada" at bounding box center [819, 30] width 34 height 13
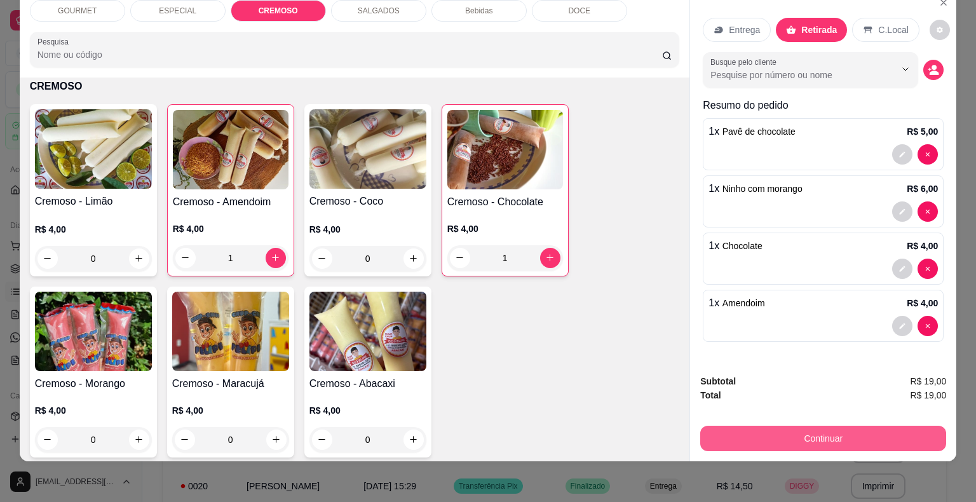
click at [816, 426] on button "Continuar" at bounding box center [823, 438] width 246 height 25
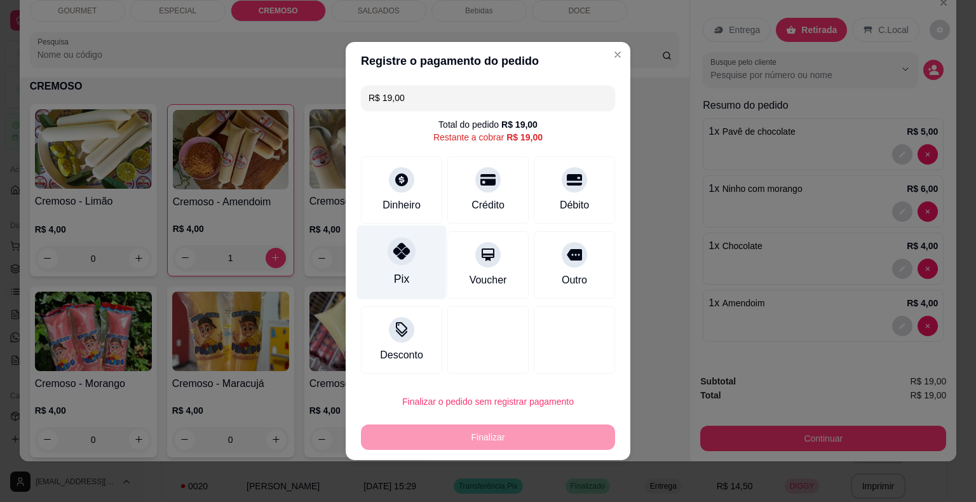
click at [399, 250] on icon at bounding box center [401, 251] width 17 height 17
type input "R$ 0,00"
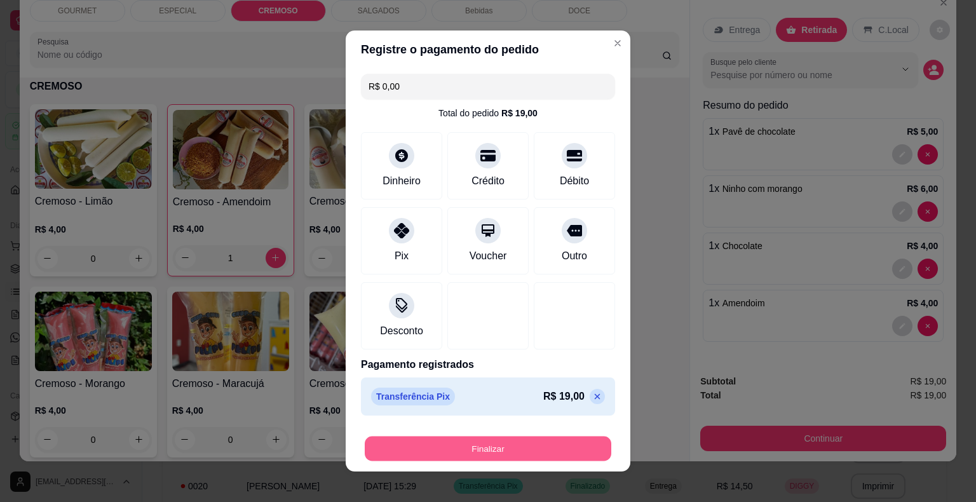
click at [472, 440] on button "Finalizar" at bounding box center [488, 448] width 246 height 25
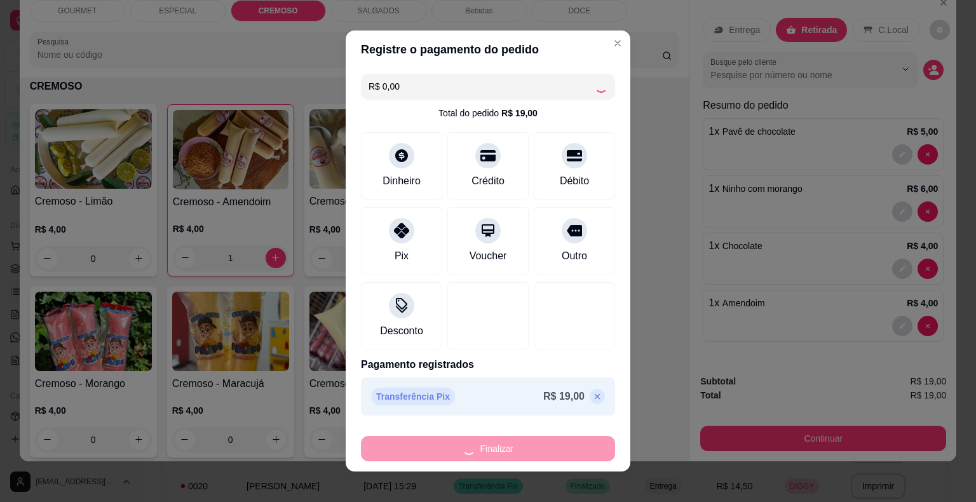
type input "0"
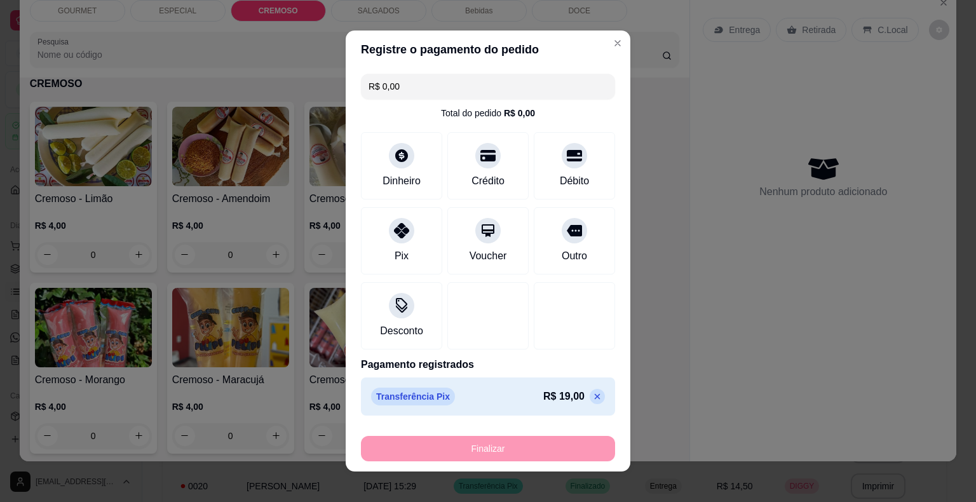
type input "-R$ 19,00"
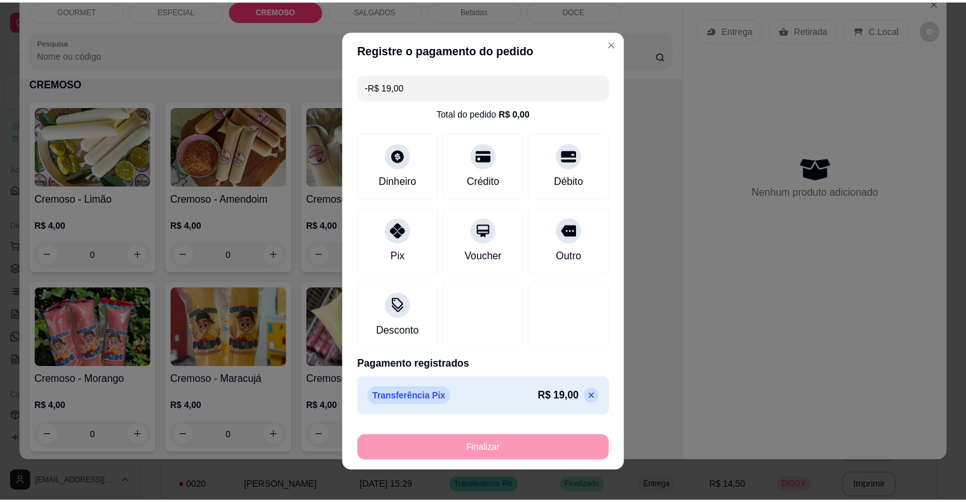
scroll to position [1074, 0]
